Goal: Task Accomplishment & Management: Use online tool/utility

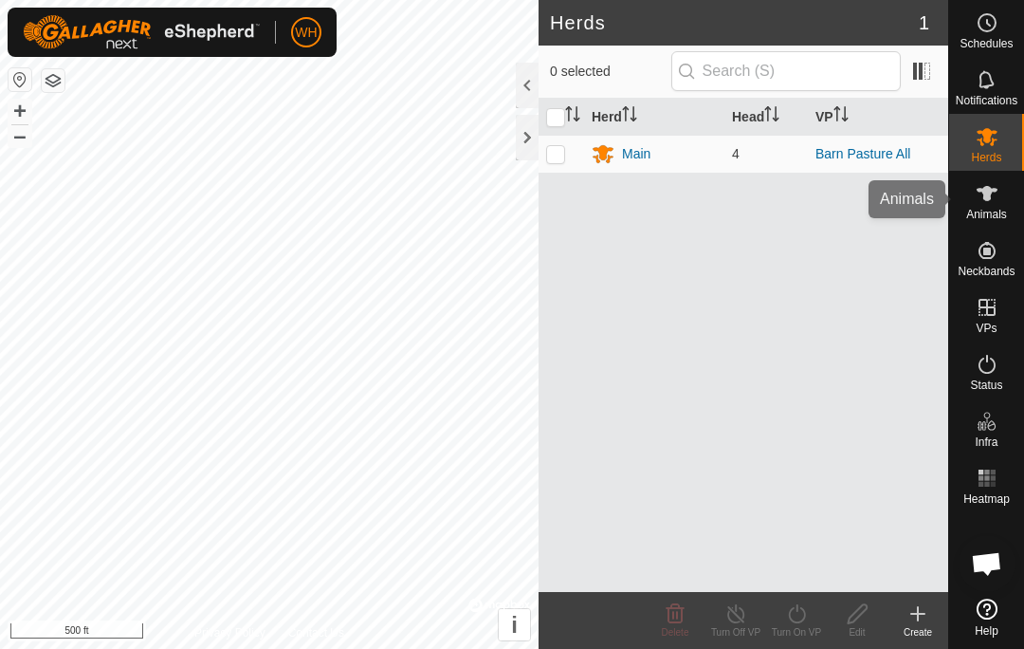
click at [980, 211] on span "Animals" at bounding box center [986, 214] width 41 height 11
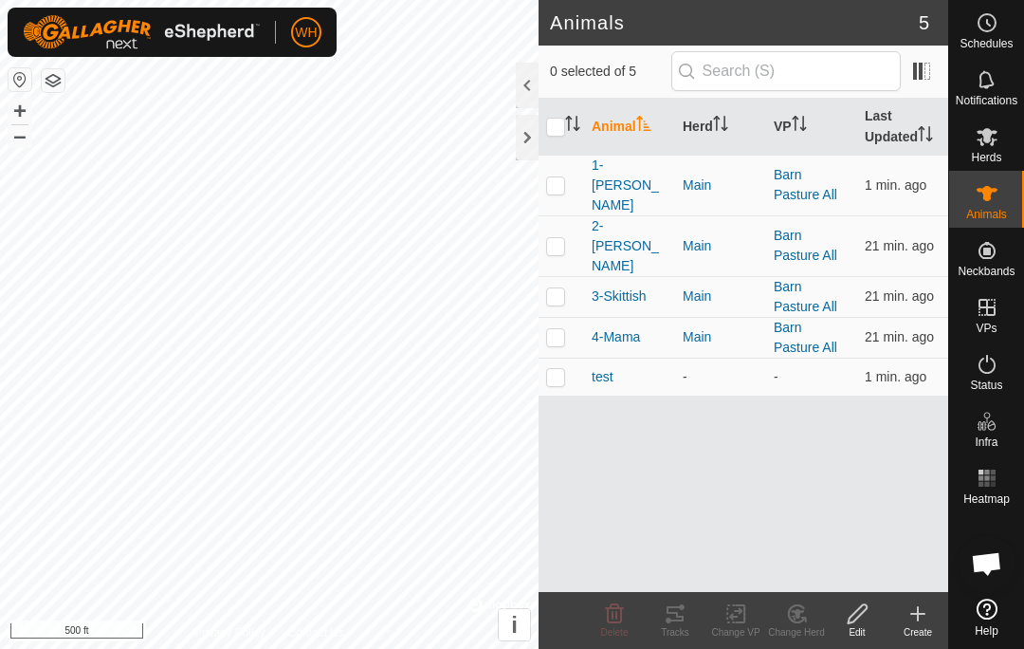
click at [551, 177] on p-checkbox at bounding box center [555, 184] width 19 height 15
checkbox input "true"
click at [675, 632] on div "Tracks" at bounding box center [675, 632] width 61 height 14
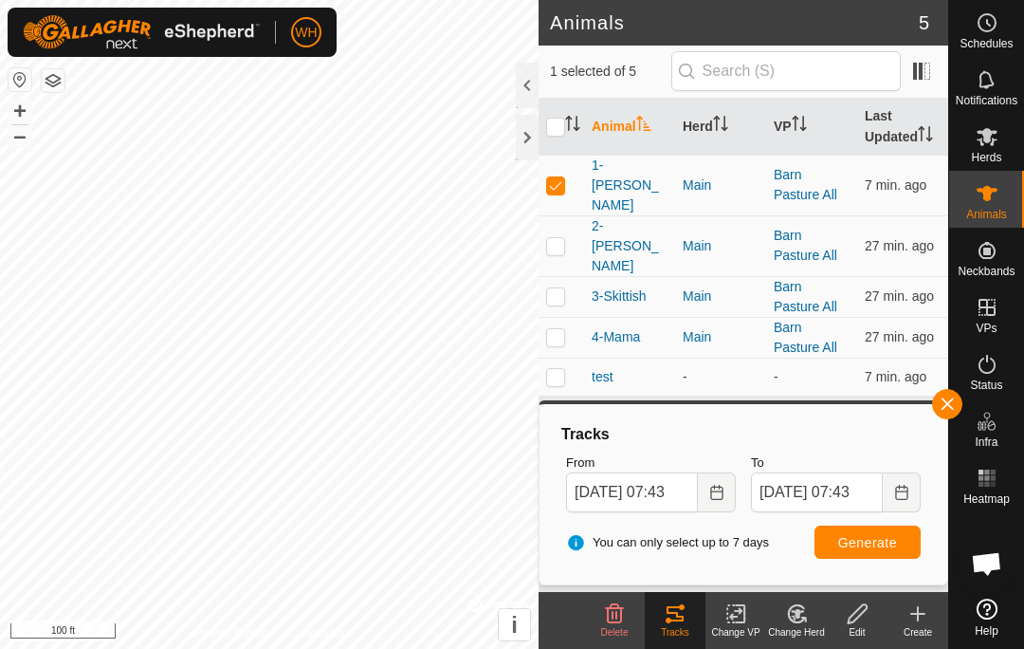
click at [558, 238] on p-checkbox at bounding box center [555, 245] width 19 height 15
checkbox input "true"
click at [561, 177] on p-checkbox at bounding box center [555, 184] width 19 height 15
click at [864, 537] on span "Generate" at bounding box center [867, 542] width 59 height 15
click at [558, 177] on p-checkbox at bounding box center [555, 184] width 19 height 15
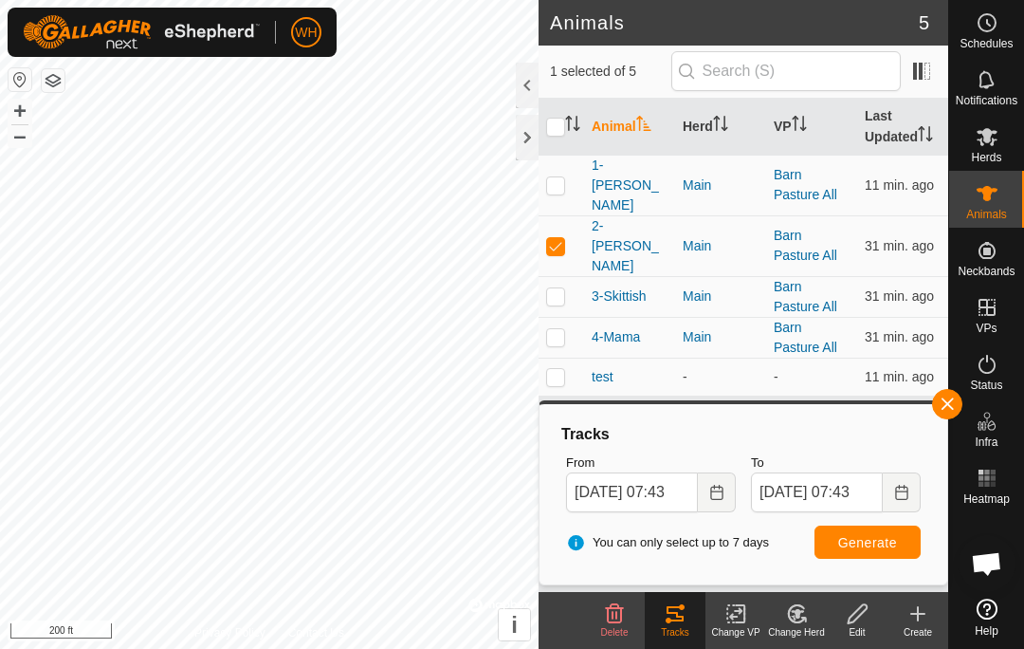
checkbox input "true"
click at [562, 238] on p-checkbox at bounding box center [555, 245] width 19 height 15
click at [874, 541] on span "Generate" at bounding box center [867, 542] width 59 height 15
click at [558, 238] on p-checkbox at bounding box center [555, 245] width 19 height 15
checkbox input "true"
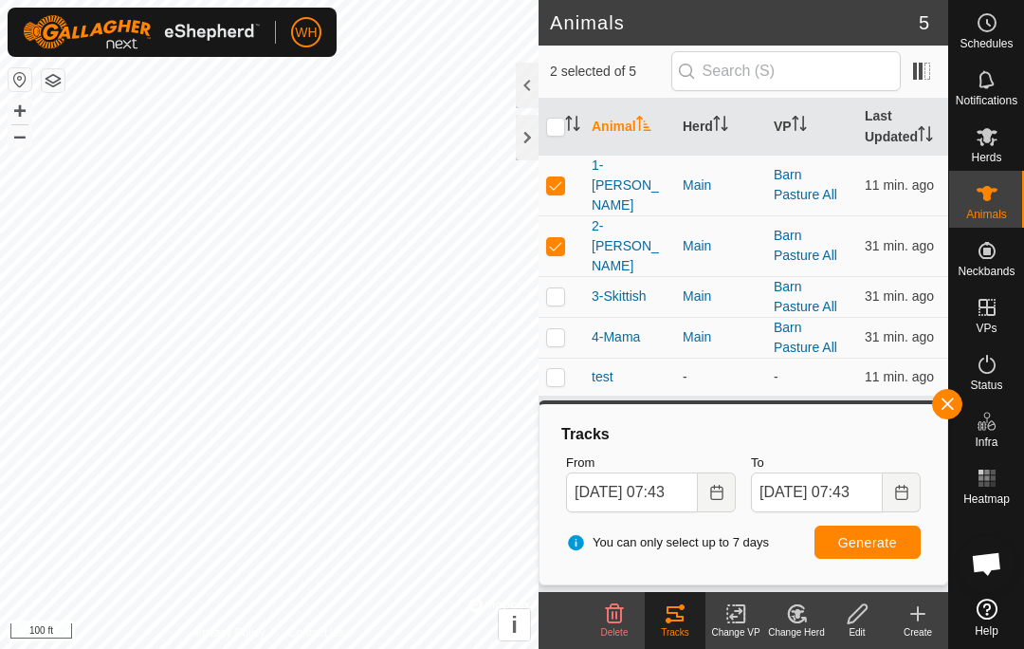
click at [566, 276] on td at bounding box center [562, 296] width 46 height 41
checkbox input "true"
click at [561, 329] on p-checkbox at bounding box center [555, 336] width 19 height 15
checkbox input "true"
click at [870, 545] on span "Generate" at bounding box center [867, 542] width 59 height 15
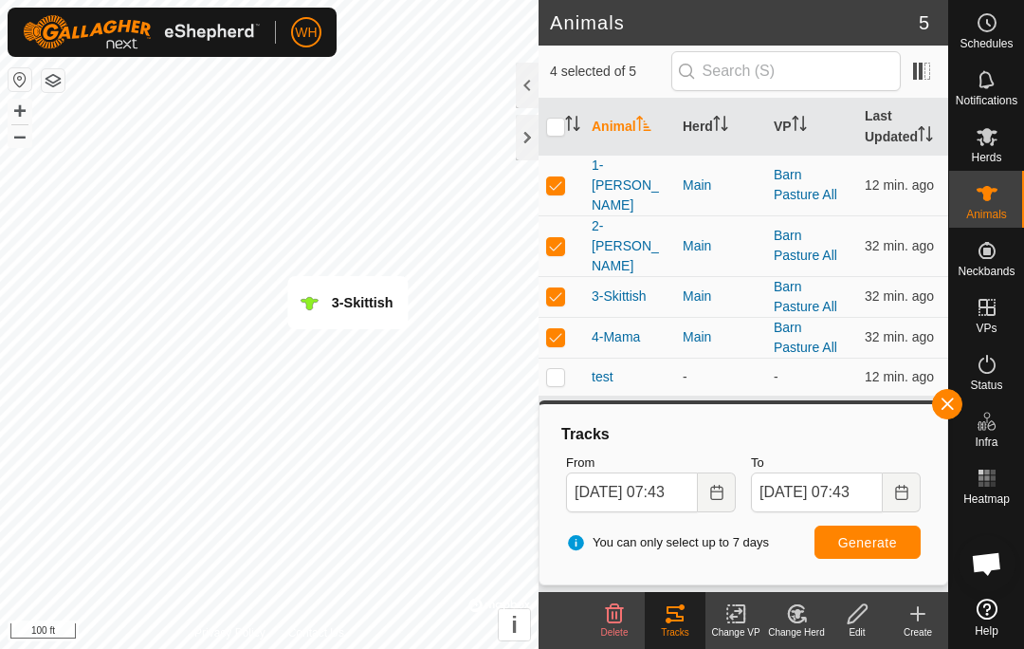
click at [554, 177] on p-checkbox at bounding box center [555, 184] width 19 height 15
checkbox input "true"
click at [561, 288] on p-checkbox at bounding box center [555, 295] width 19 height 15
checkbox input "false"
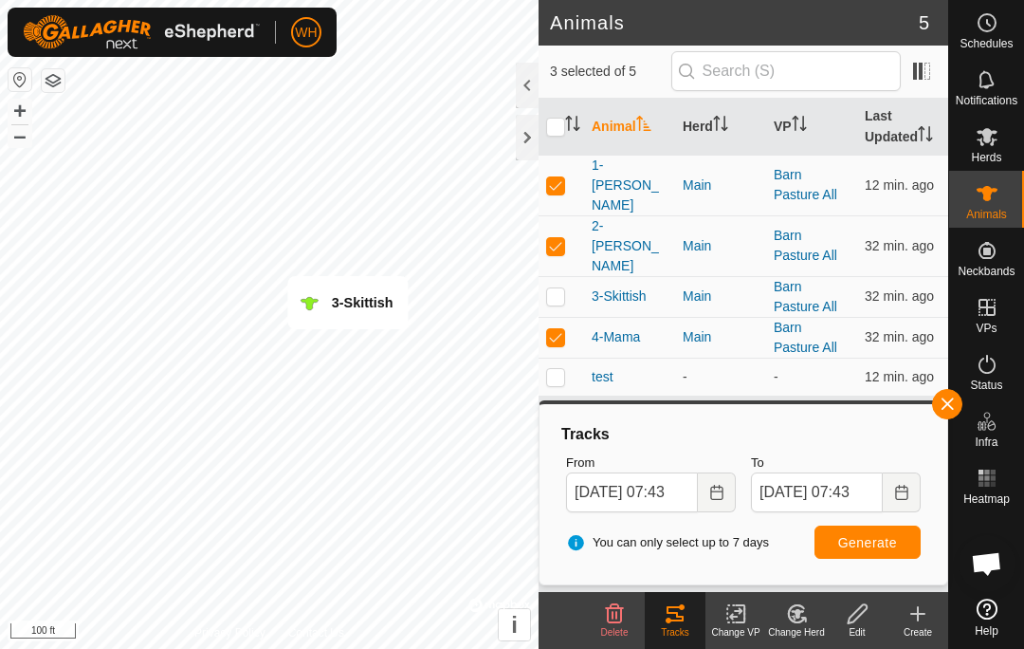
click at [562, 329] on p-checkbox at bounding box center [555, 336] width 19 height 15
checkbox input "false"
click at [556, 238] on p-checkbox at bounding box center [555, 245] width 19 height 15
click at [581, 233] on td at bounding box center [562, 245] width 46 height 61
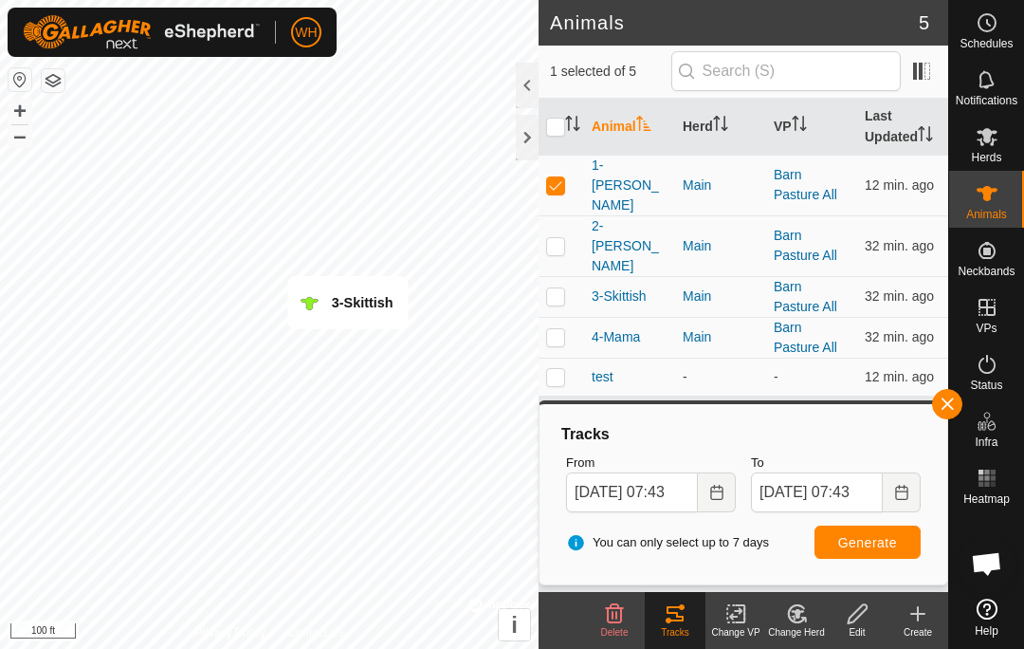
click at [561, 215] on td at bounding box center [562, 245] width 46 height 61
click at [558, 238] on p-checkbox at bounding box center [555, 245] width 19 height 15
checkbox input "false"
click at [560, 177] on p-checkbox at bounding box center [555, 184] width 19 height 15
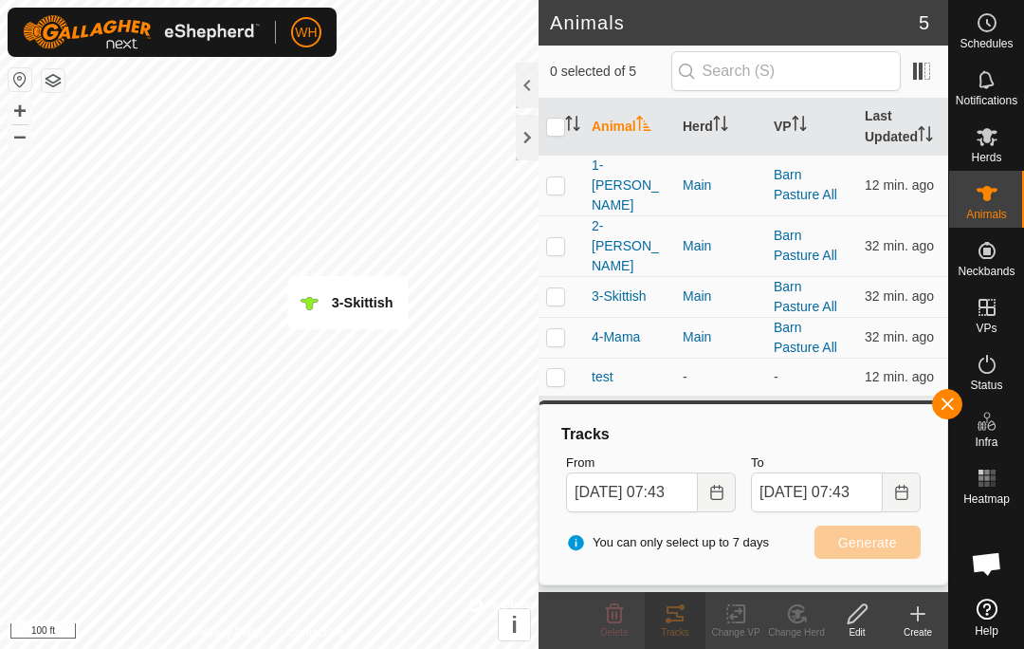
checkbox input "false"
click at [982, 198] on icon at bounding box center [987, 193] width 23 height 23
click at [1017, 367] on div "Status" at bounding box center [986, 369] width 75 height 57
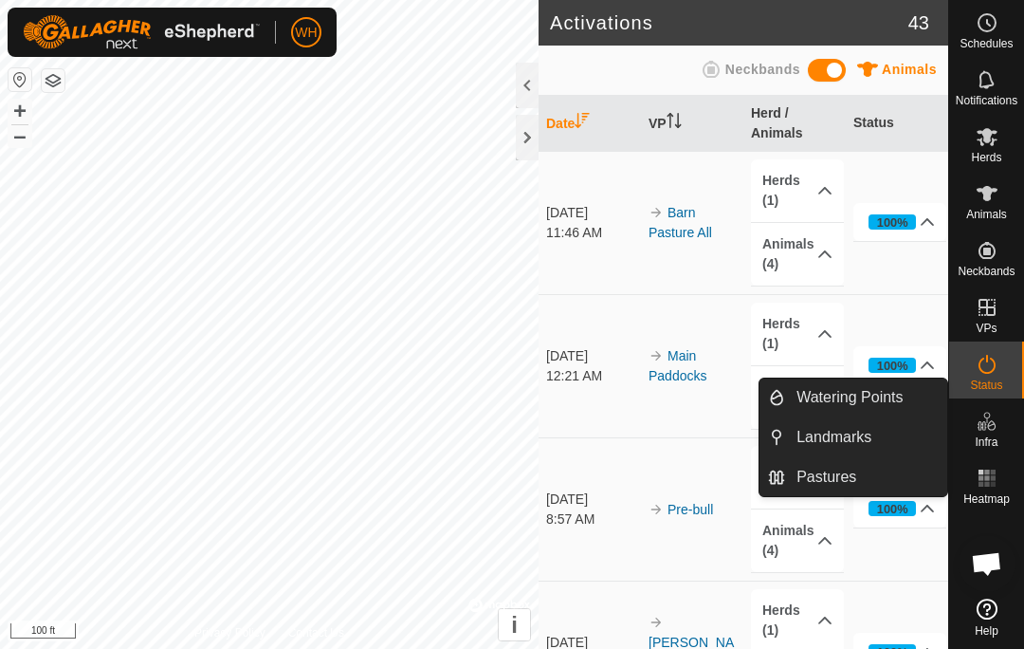
click at [881, 412] on link "Watering Points" at bounding box center [866, 397] width 162 height 38
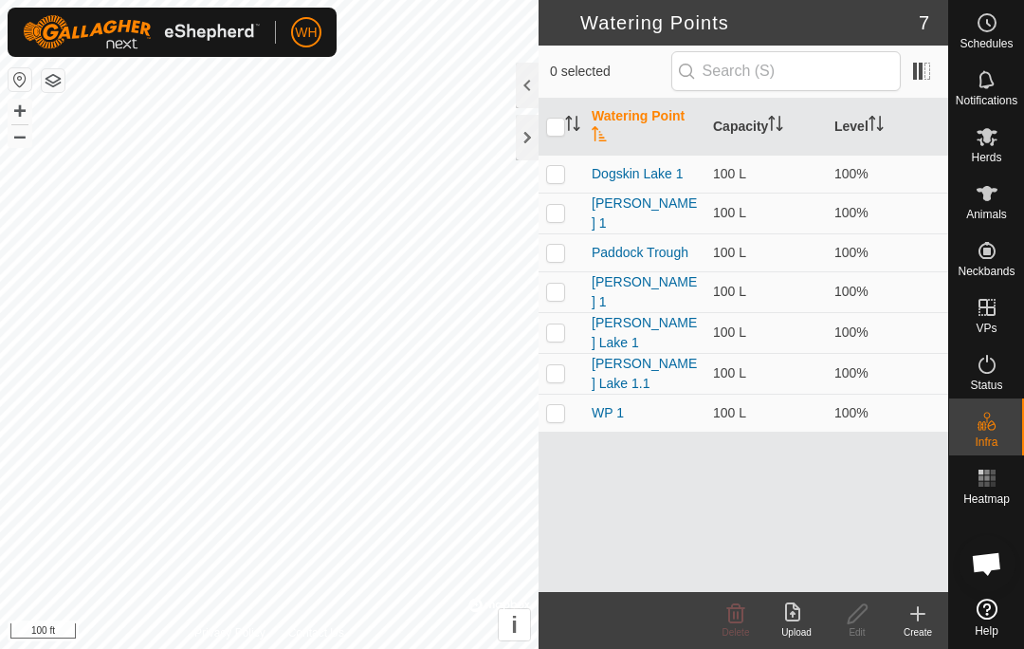
click at [926, 631] on div "Create" at bounding box center [918, 632] width 61 height 14
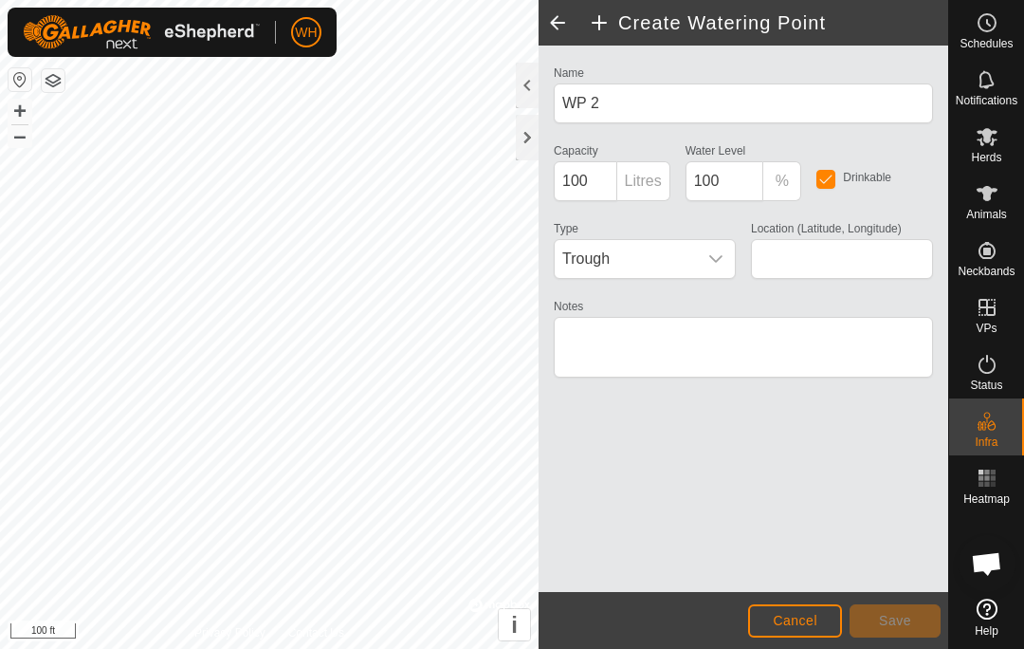
type input "51.470486, -120.723909"
click at [904, 628] on span "Save" at bounding box center [895, 620] width 32 height 15
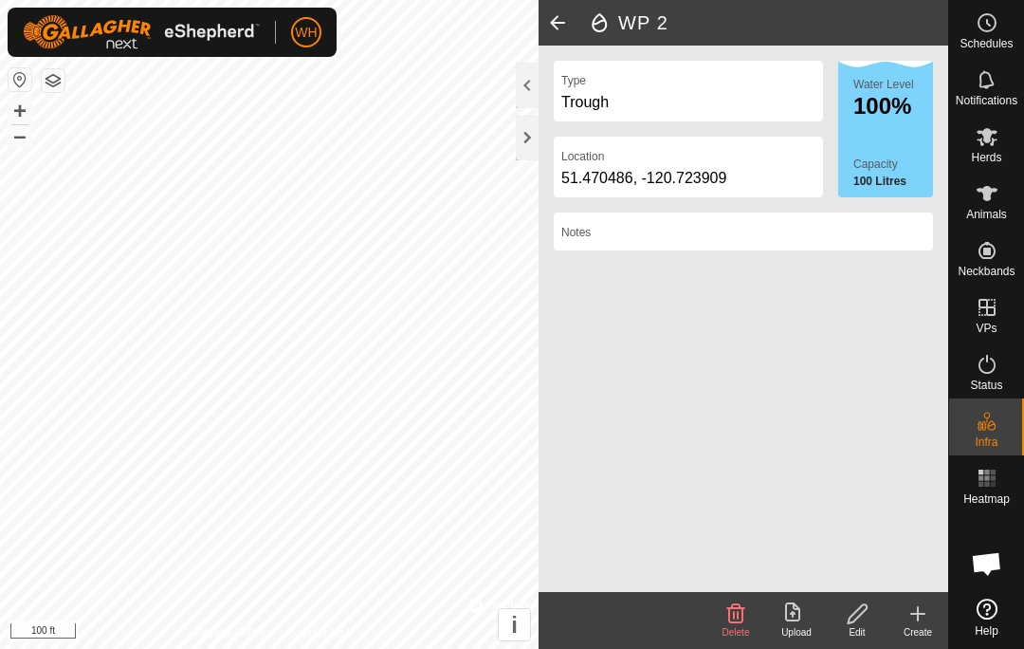
click at [896, 146] on div "Water Level 100% Capacity 100 Litres" at bounding box center [885, 129] width 95 height 137
click at [887, 165] on label "Capacity" at bounding box center [893, 164] width 80 height 17
click at [861, 619] on icon at bounding box center [858, 613] width 24 height 23
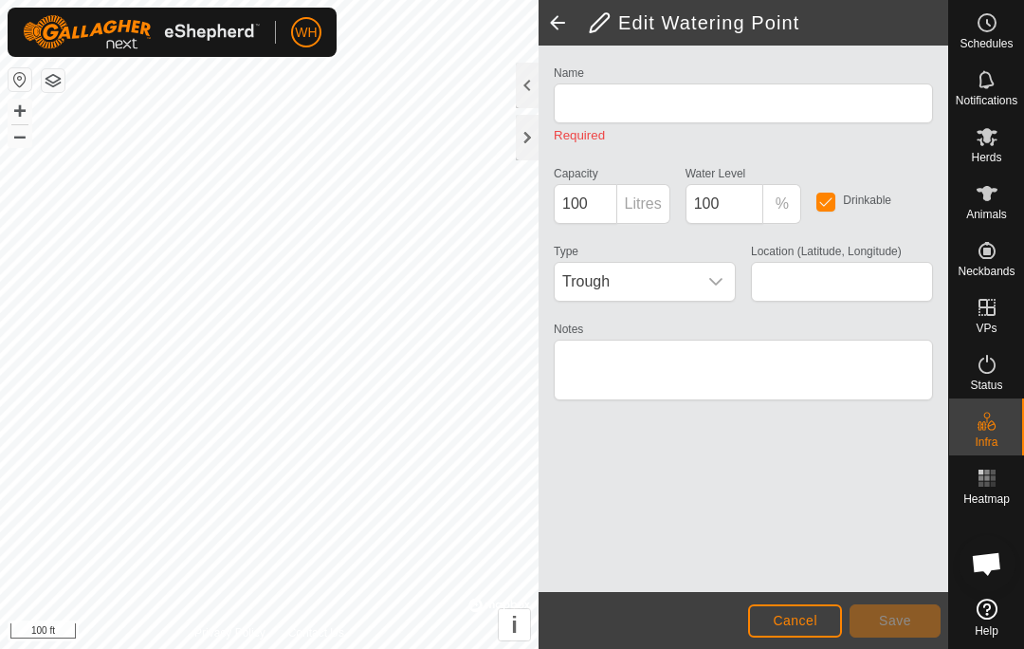
type input "WP 2"
type input "51.470486, -120.723909"
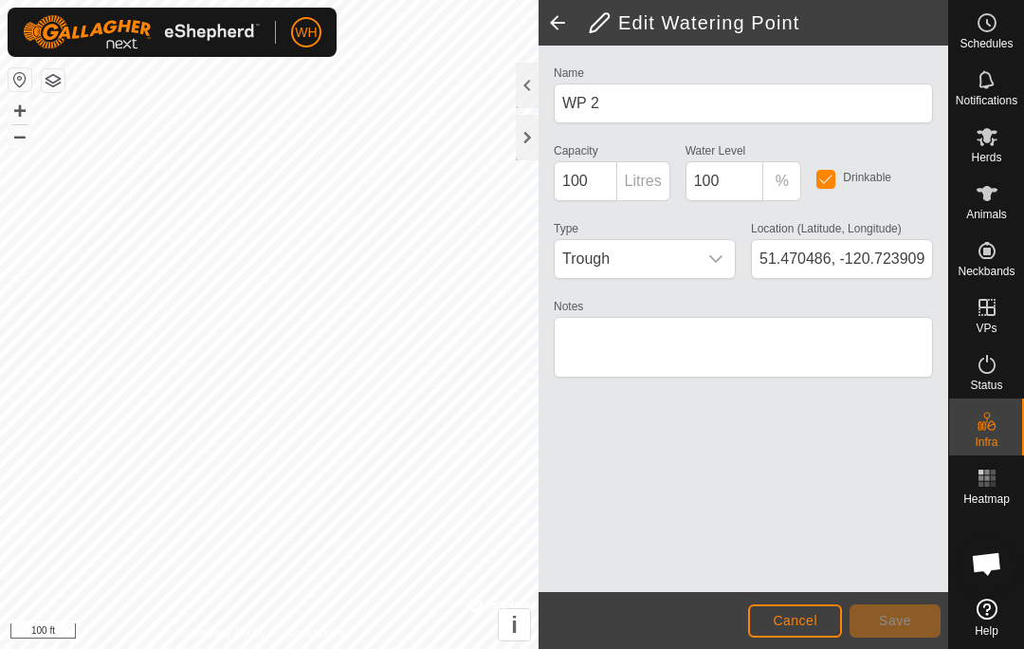
click at [795, 627] on span "Cancel" at bounding box center [795, 620] width 45 height 15
